Goal: Transaction & Acquisition: Purchase product/service

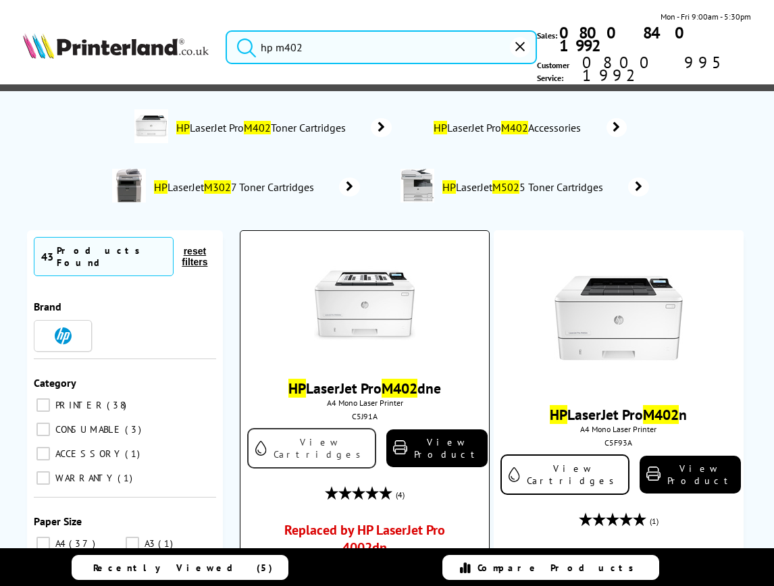
type input "hp m402"
click at [305, 428] on link "View Cartridges" at bounding box center [311, 448] width 129 height 41
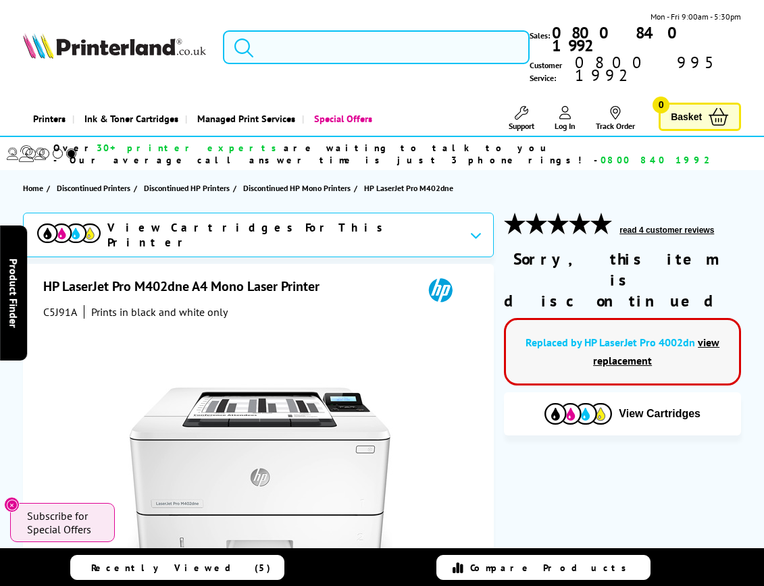
click at [297, 36] on input "search" at bounding box center [376, 47] width 307 height 34
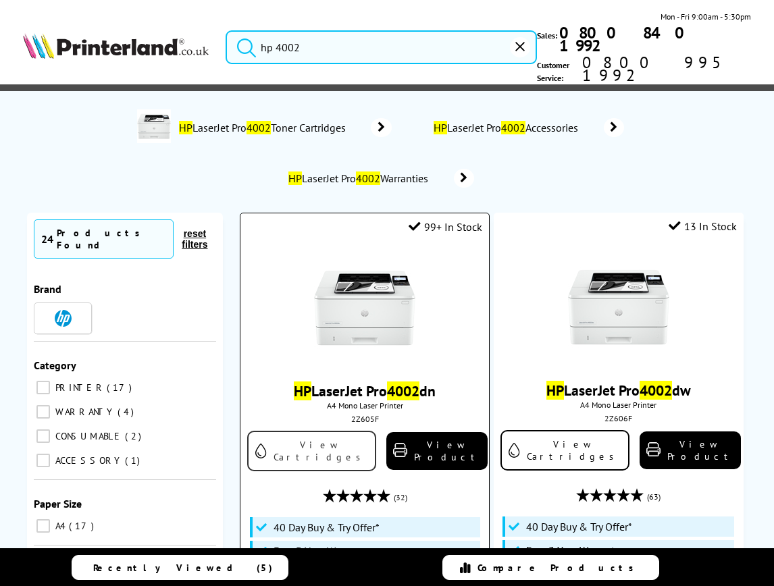
type input "hp 4002"
click at [305, 431] on link "View Cartridges" at bounding box center [311, 451] width 129 height 41
